Goal: Information Seeking & Learning: Learn about a topic

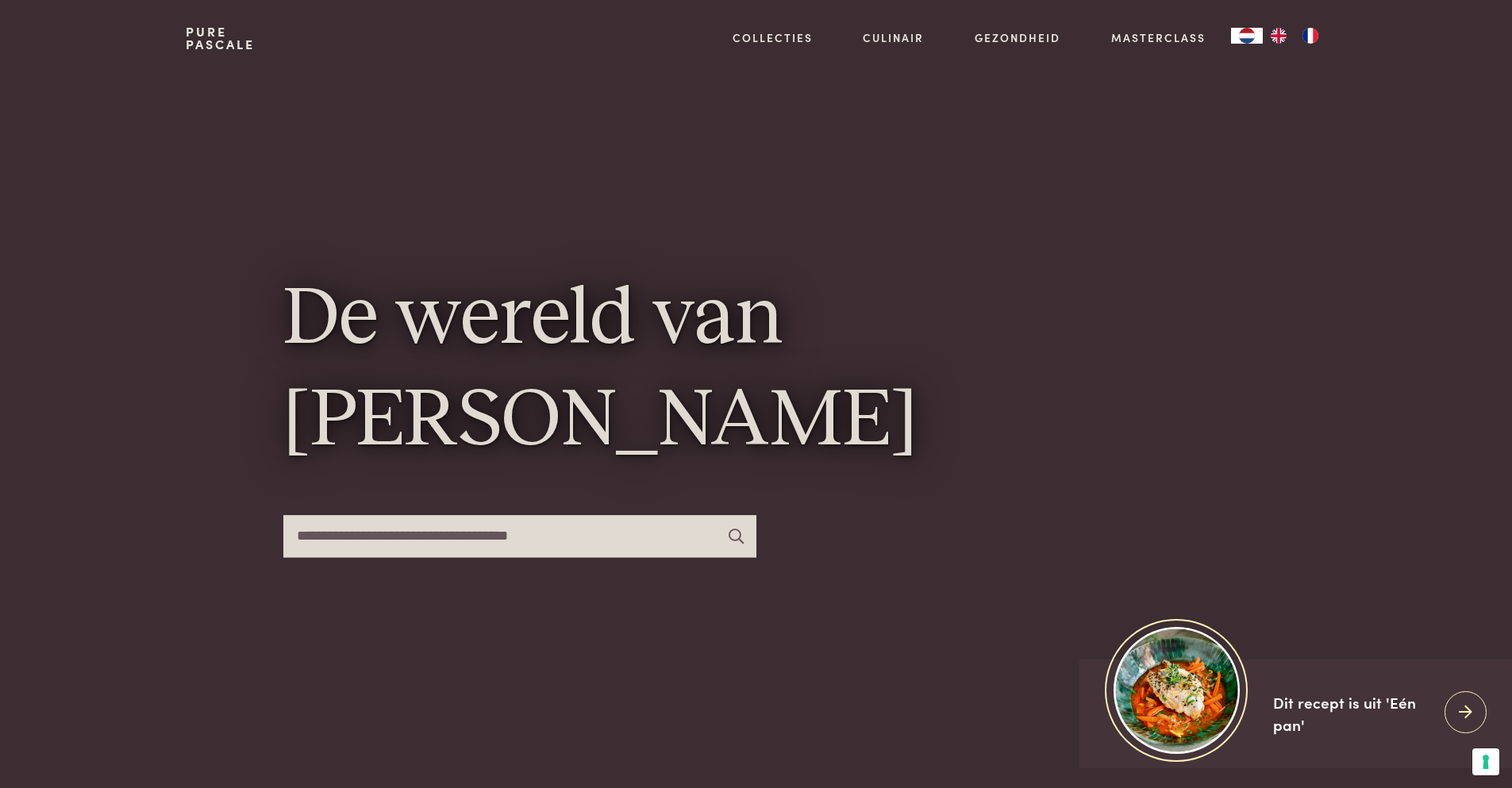
click at [534, 539] on input "text" at bounding box center [520, 535] width 473 height 42
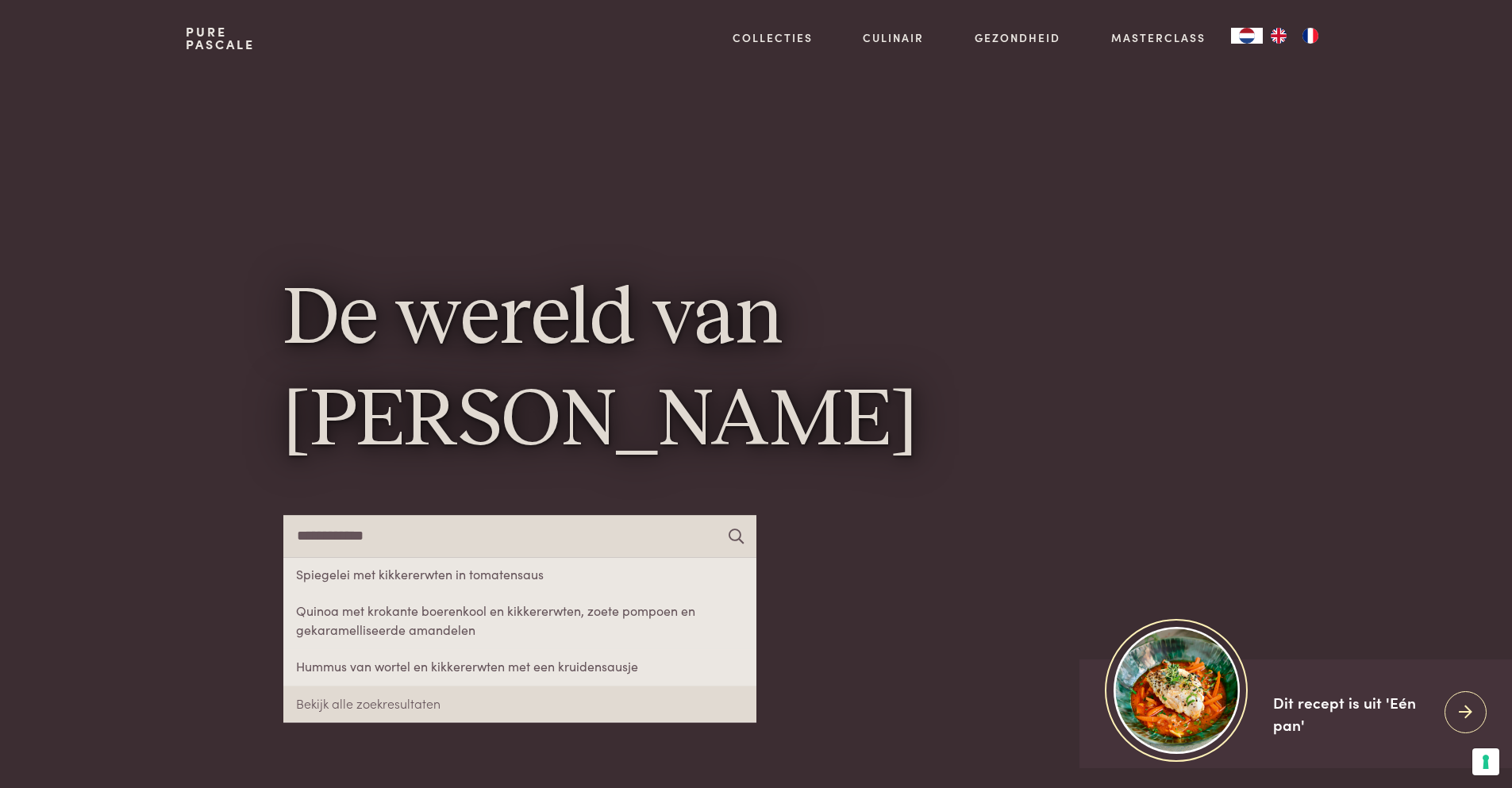
type input "**********"
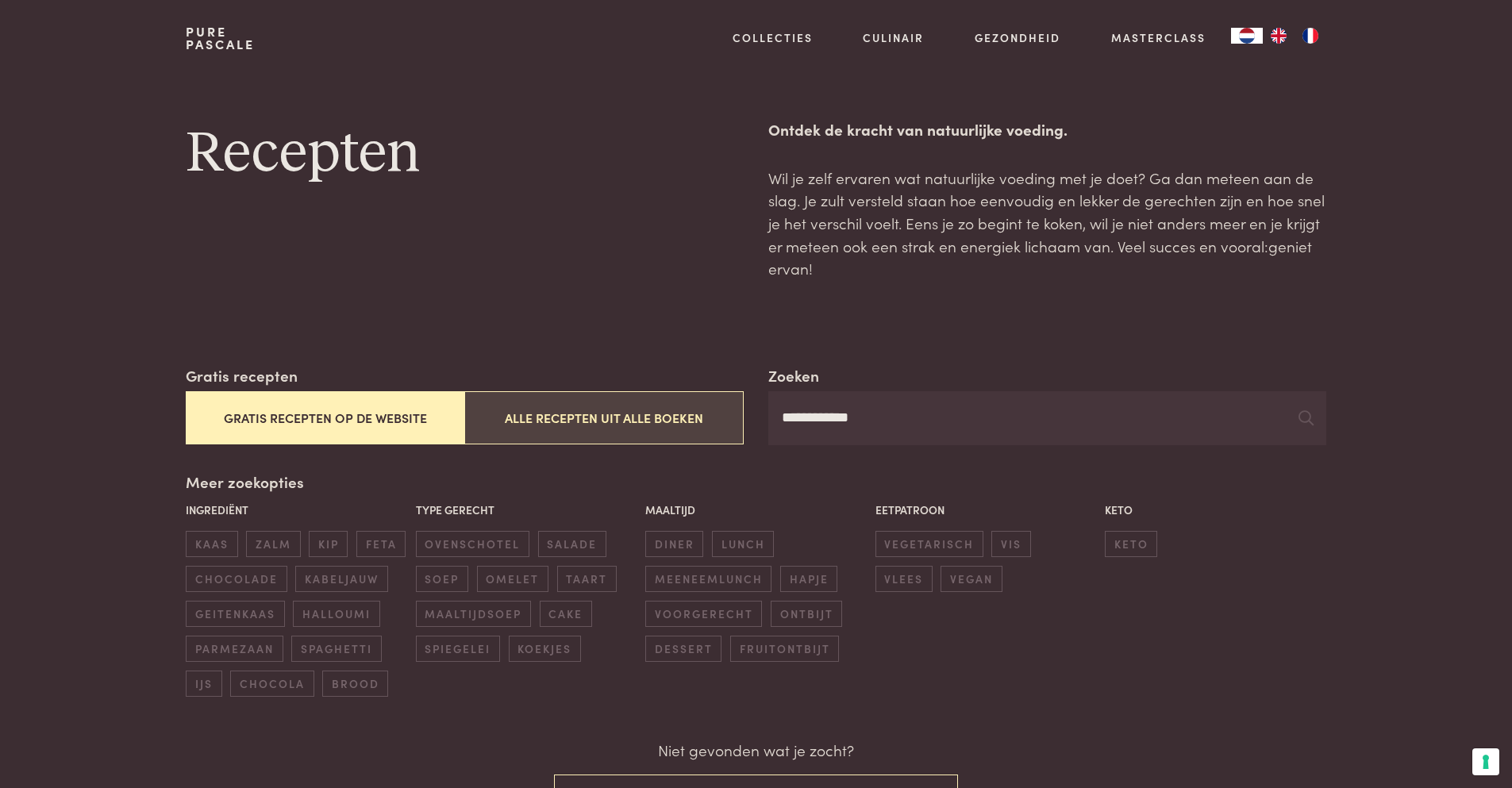
click at [610, 437] on button "Alle recepten uit alle boeken" at bounding box center [603, 418] width 279 height 54
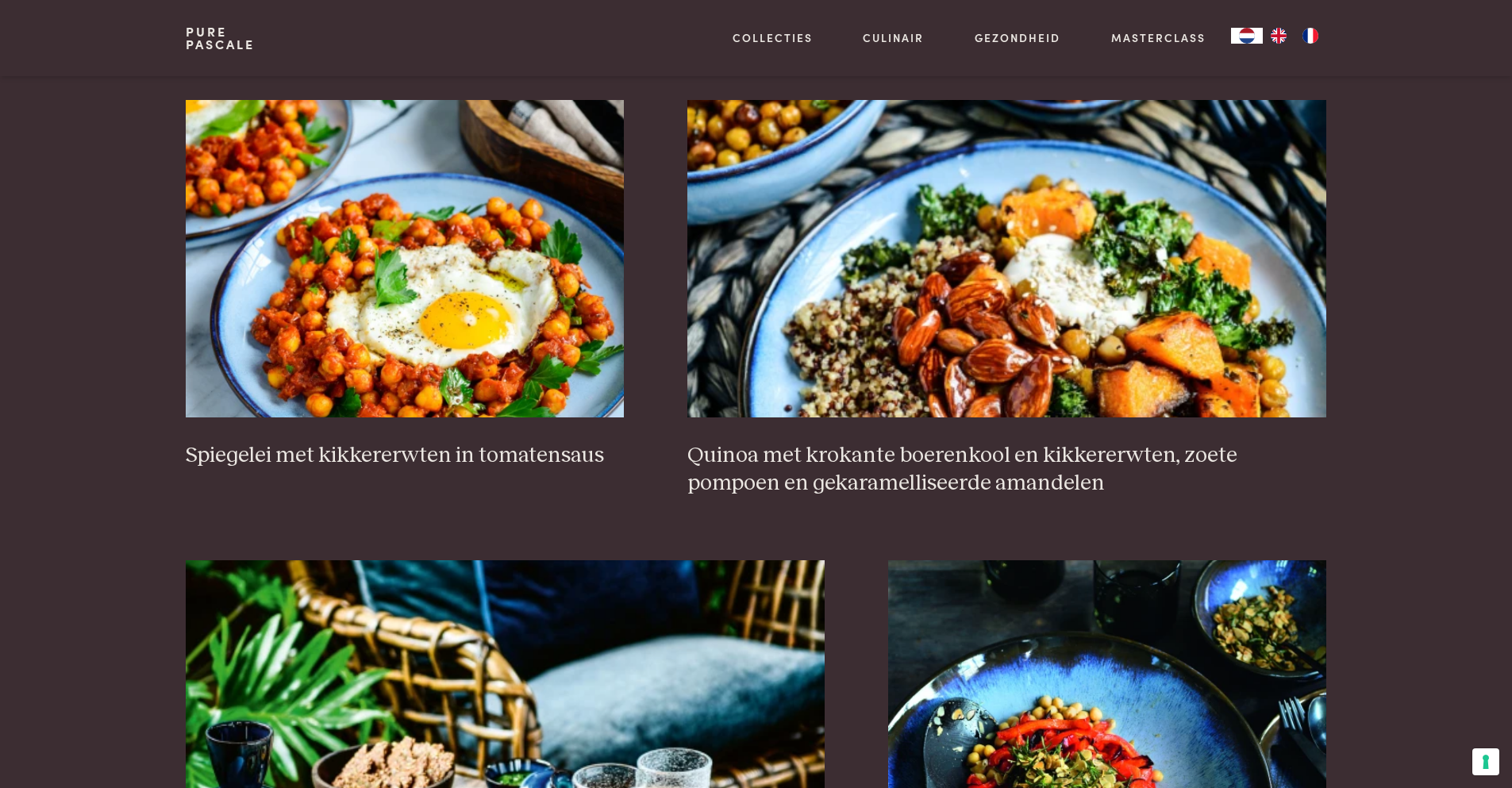
scroll to position [2744, 0]
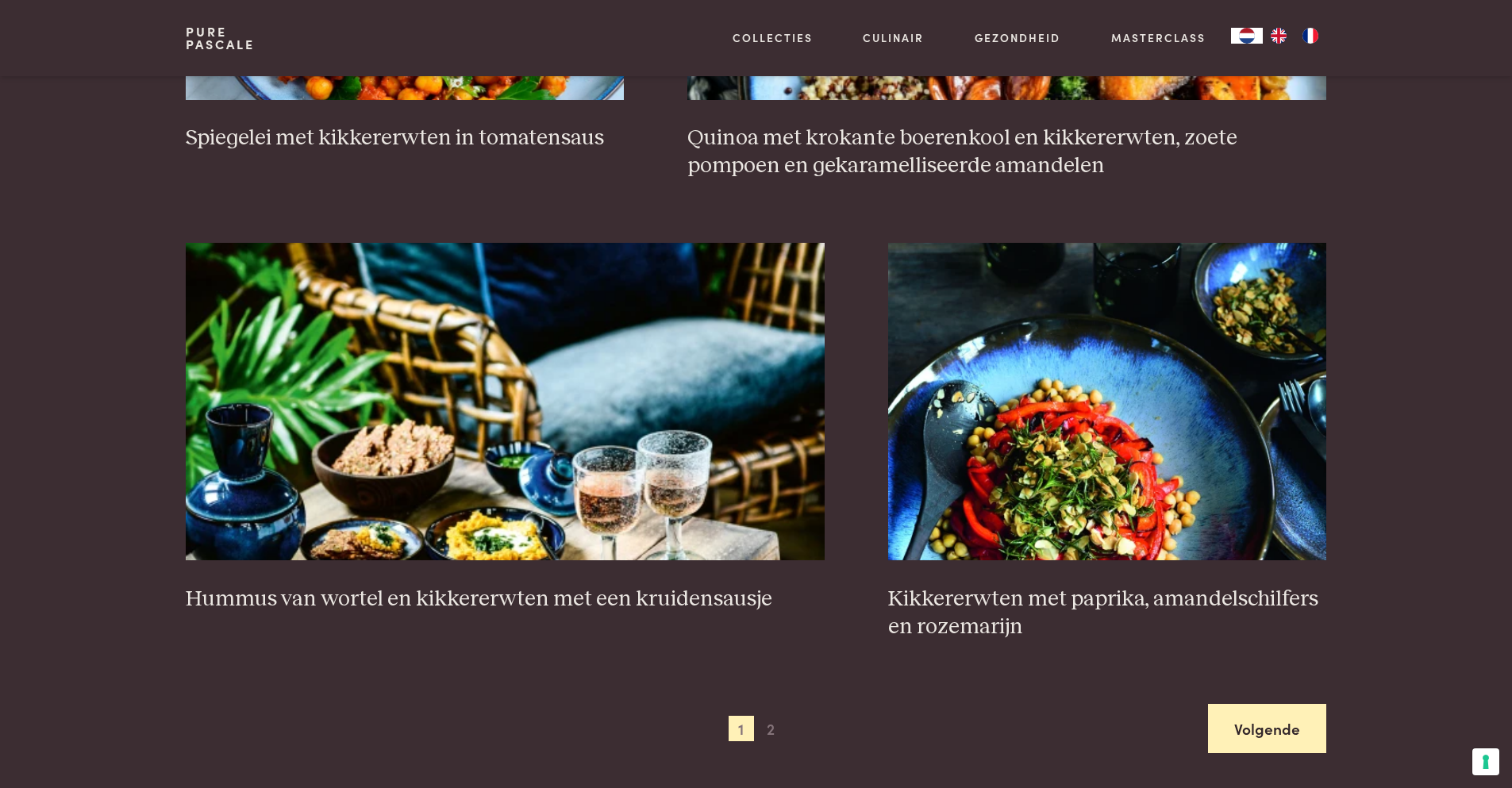
click at [1266, 704] on link "Volgende" at bounding box center [1266, 729] width 118 height 50
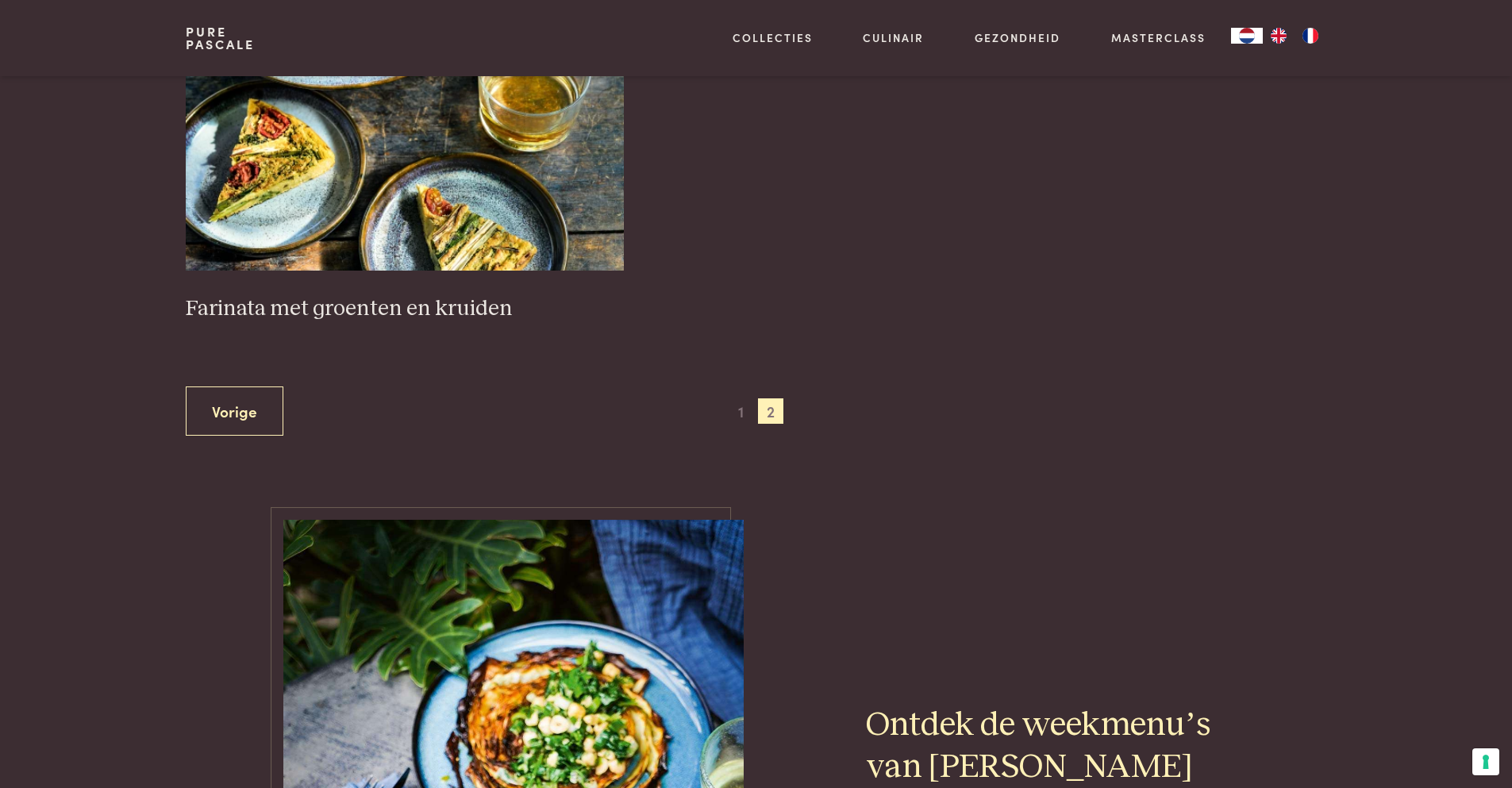
scroll to position [2585, 0]
